Goal: Information Seeking & Learning: Get advice/opinions

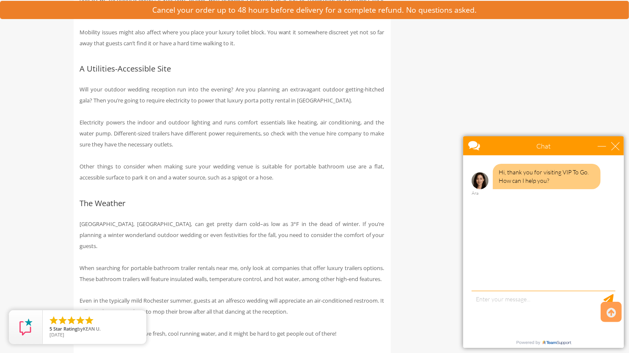
scroll to position [2554, 0]
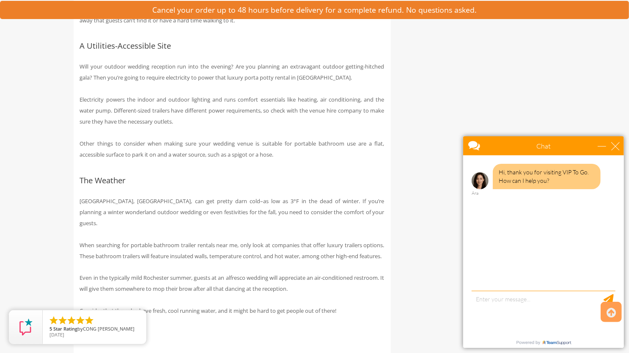
click at [507, 275] on div "Hi, thank you for visiting VIP To Go. How can I help you? Ara" at bounding box center [543, 223] width 161 height 137
click at [491, 300] on textarea "type your message" at bounding box center [543, 312] width 144 height 44
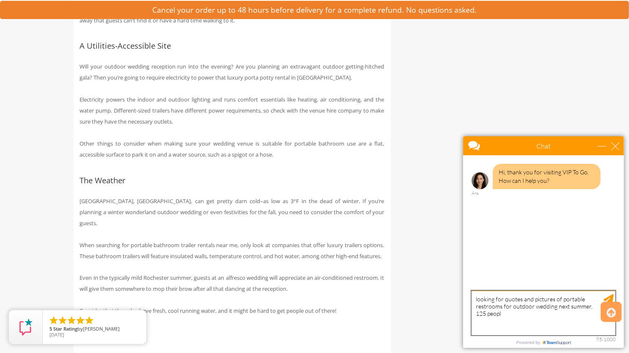
type textarea "looking for quotes and pictures of portable restrooms for outdoor wedding next …"
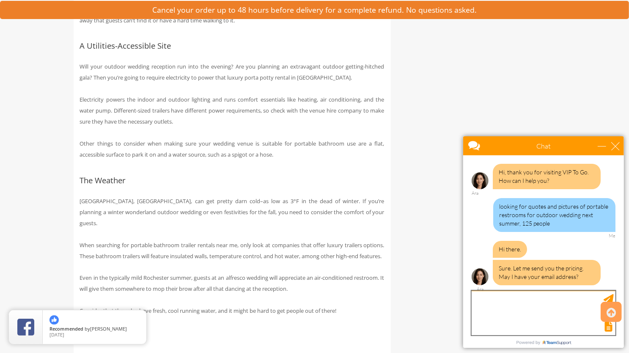
scroll to position [1, 0]
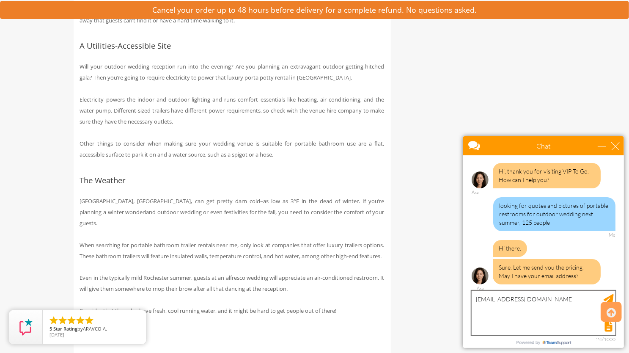
type textarea "[EMAIL_ADDRESS][DOMAIN_NAME]"
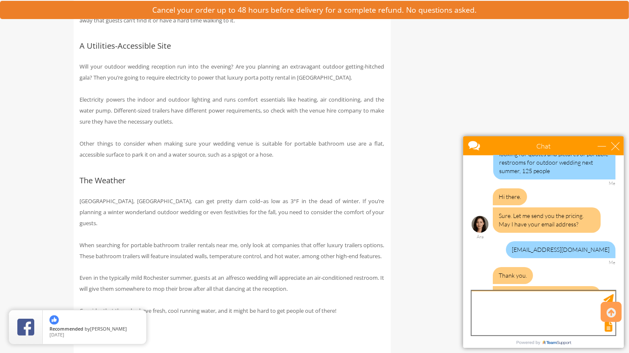
scroll to position [88, 0]
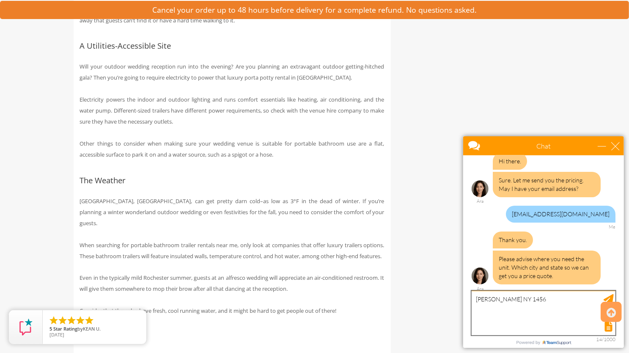
type textarea "[PERSON_NAME] NY 14564"
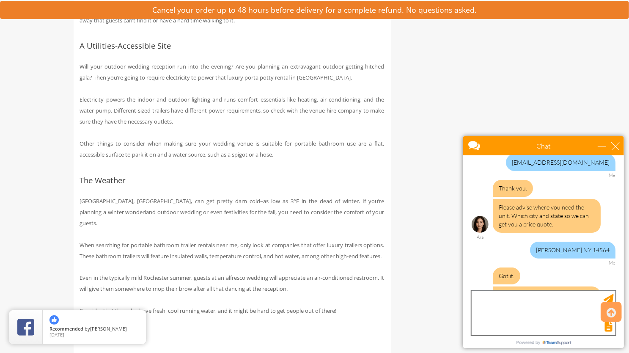
scroll to position [167, 0]
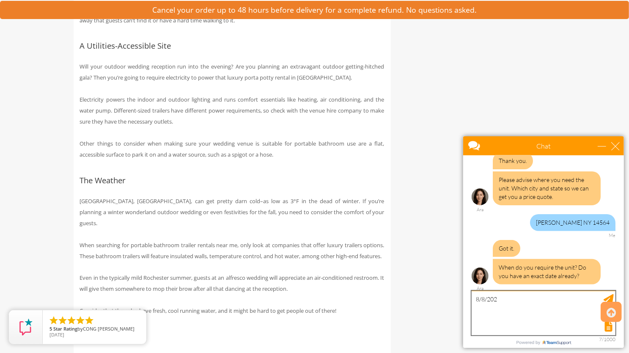
type textarea "[DATE]"
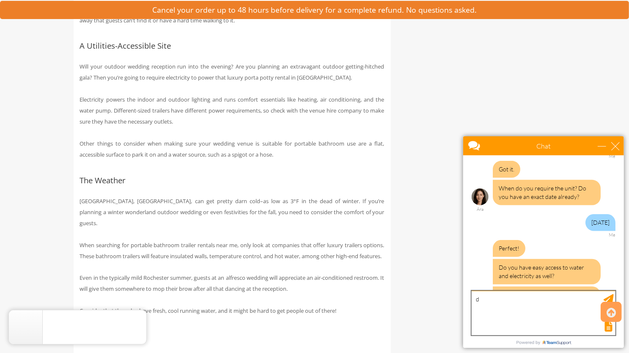
scroll to position [282, 0]
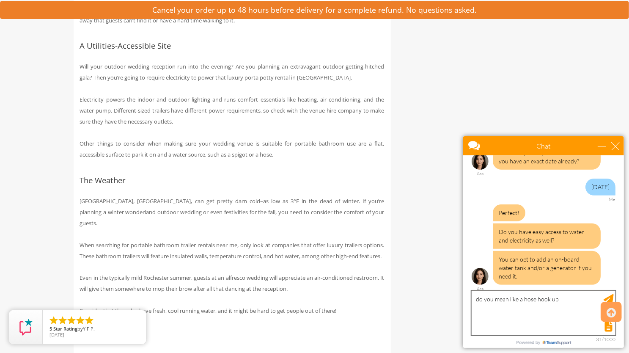
type textarea "do you mean like a hose hook up?"
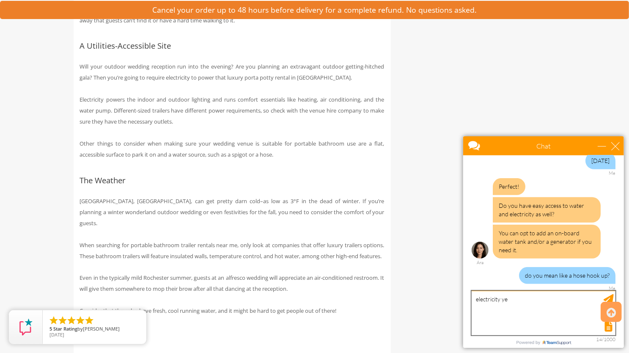
type textarea "electricity yes"
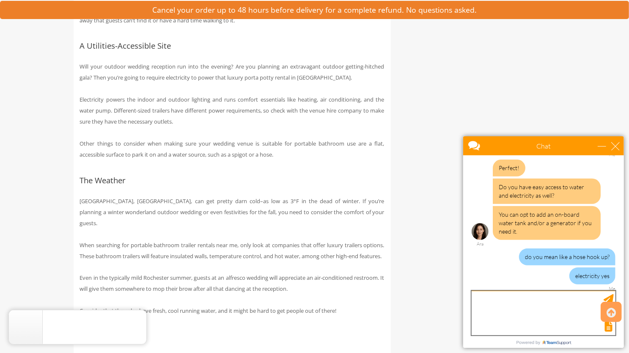
scroll to position [352, 0]
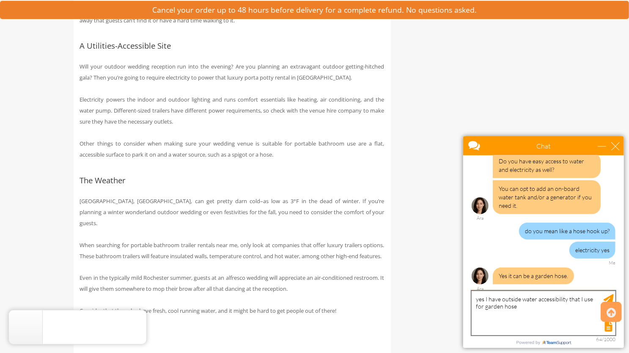
type textarea "yes I have outside water accessibility that I use for garden hoses"
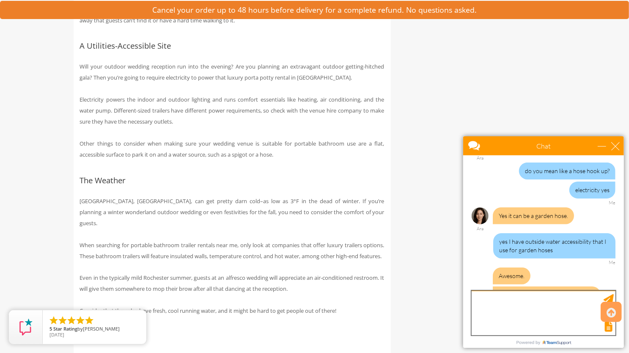
scroll to position [457, 0]
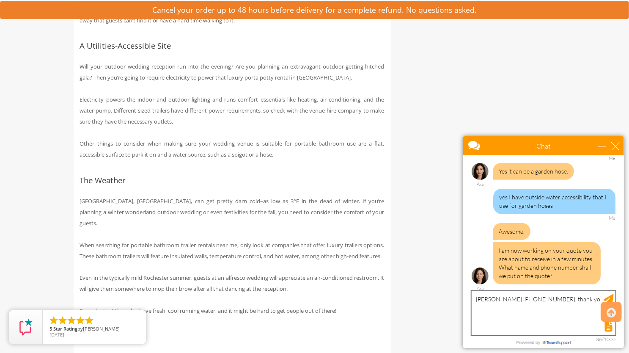
type textarea "[PERSON_NAME] [PHONE_NUMBER], thank you"
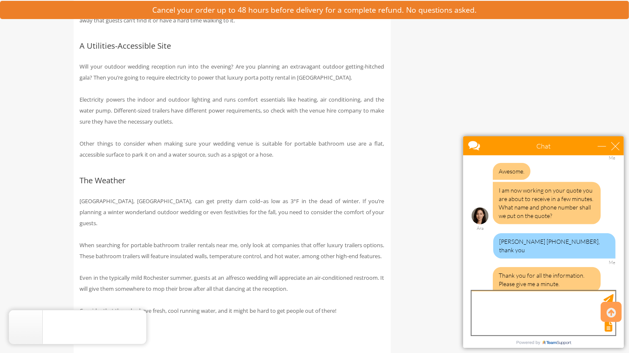
scroll to position [561, 0]
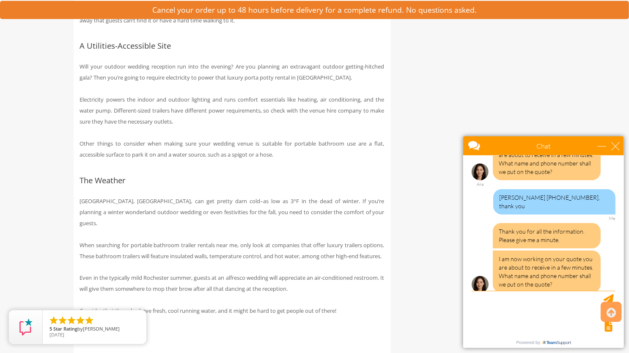
click at [623, 273] on body "Chat Email [EMAIL_ADDRESS][DOMAIN_NAME] Your Question * Email * [EMAIL_ADDRESS]…" at bounding box center [543, 242] width 171 height 222
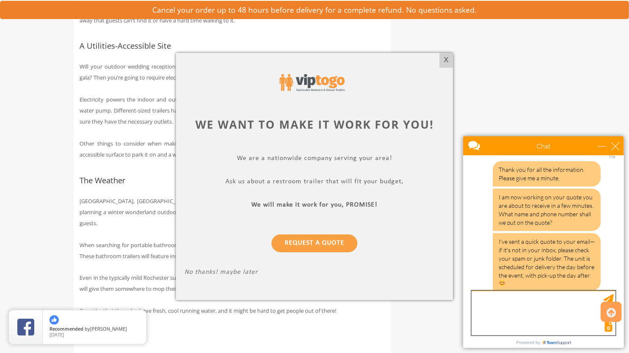
scroll to position [650, 0]
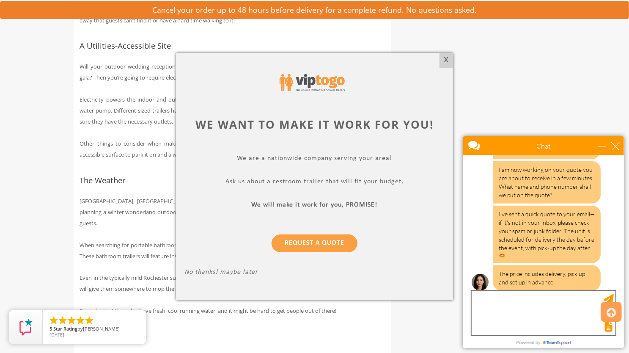
type textarea "i"
click at [445, 58] on div "X" at bounding box center [445, 60] width 13 height 14
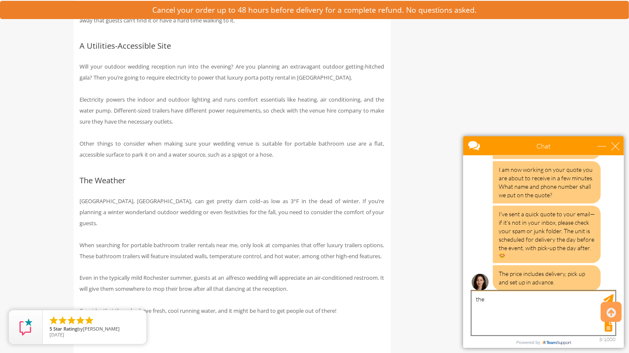
click at [499, 305] on textarea "the" at bounding box center [543, 312] width 144 height 44
type textarea "t"
type textarea "thank you"
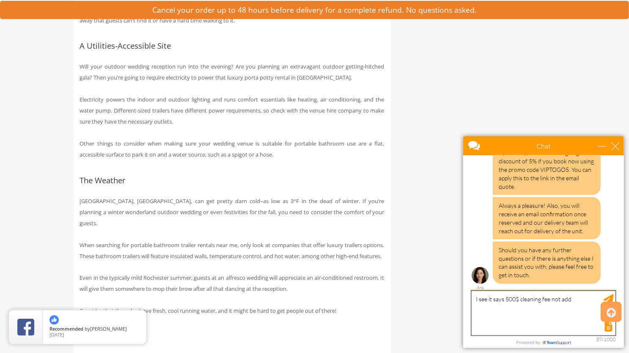
scroll to position [824, 0]
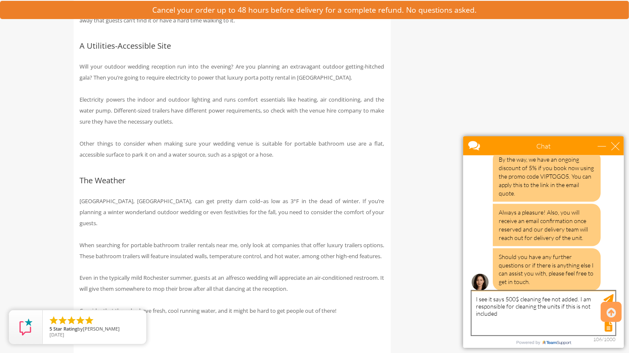
type textarea "I see it says 500$ cleaning fee not added. I am responsible for cleaning the un…"
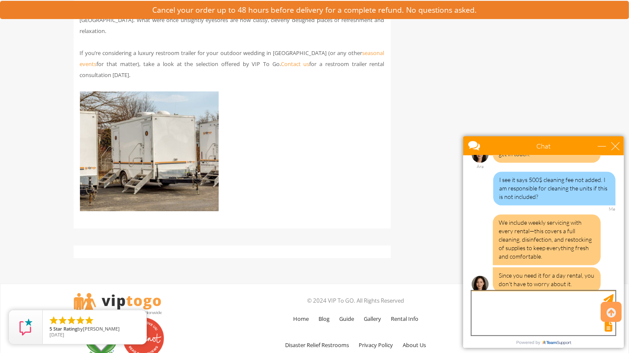
scroll to position [954, 0]
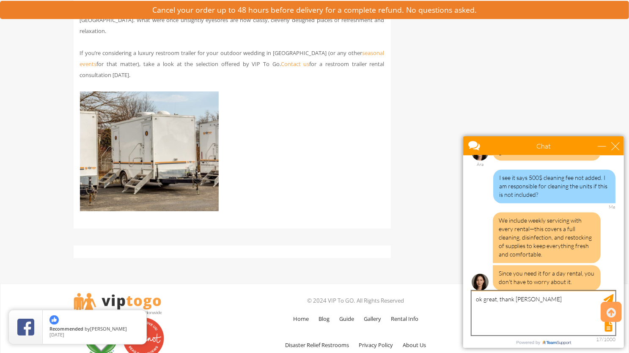
type textarea "ok great, thank you"
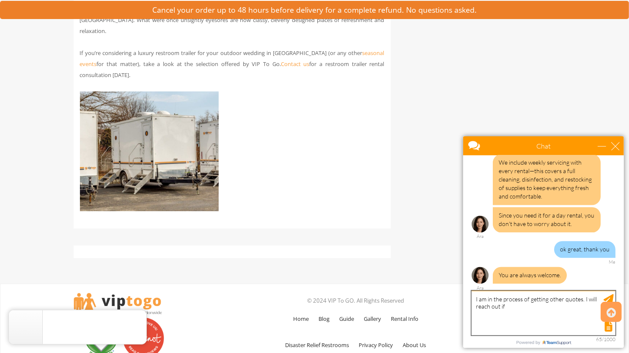
scroll to position [1005, 0]
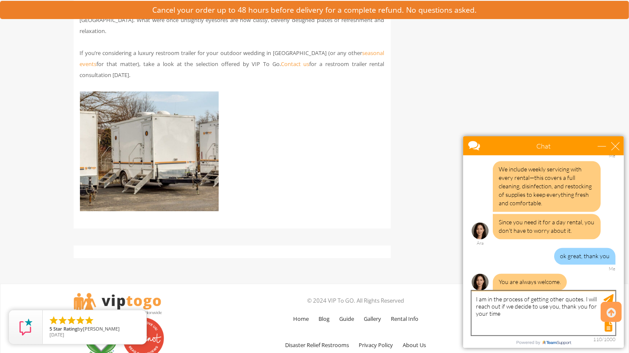
type textarea "I am in the process of getting other quotes. I will reach out if we decide to u…"
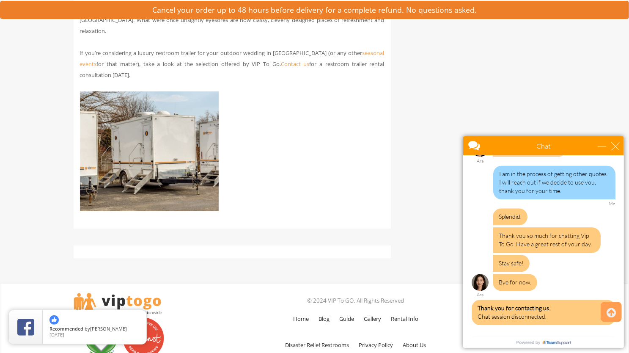
scroll to position [1213, 0]
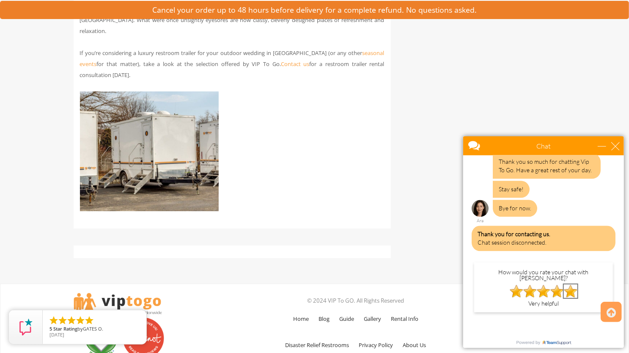
click at [566, 284] on img at bounding box center [570, 291] width 14 height 14
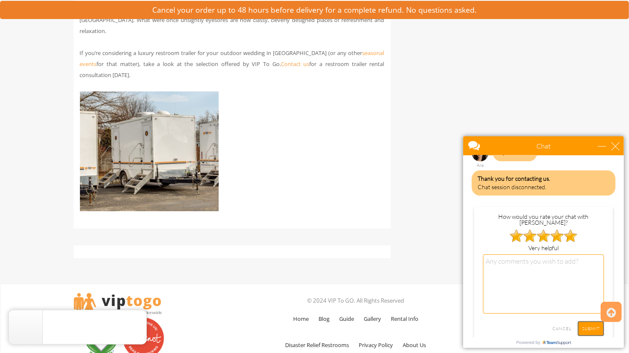
click at [583, 321] on input "SUBMIT" at bounding box center [590, 328] width 26 height 15
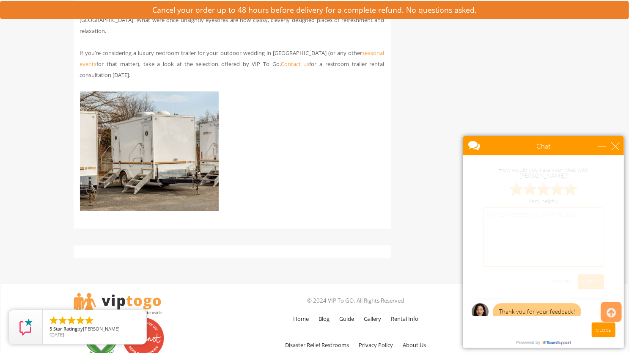
scroll to position [1142, 0]
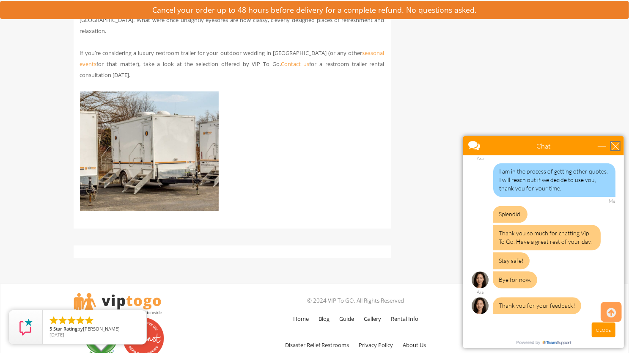
click at [615, 144] on div "close" at bounding box center [615, 145] width 8 height 8
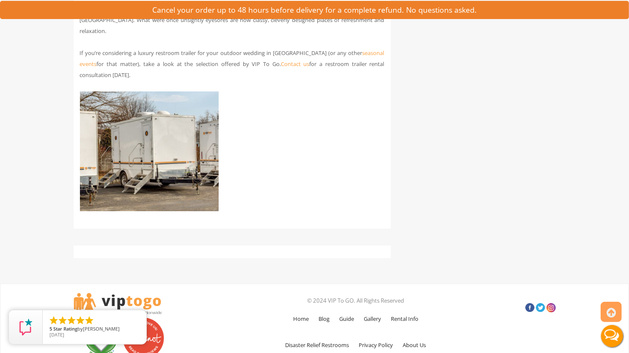
scroll to position [0, 0]
